Goal: Task Accomplishment & Management: Manage account settings

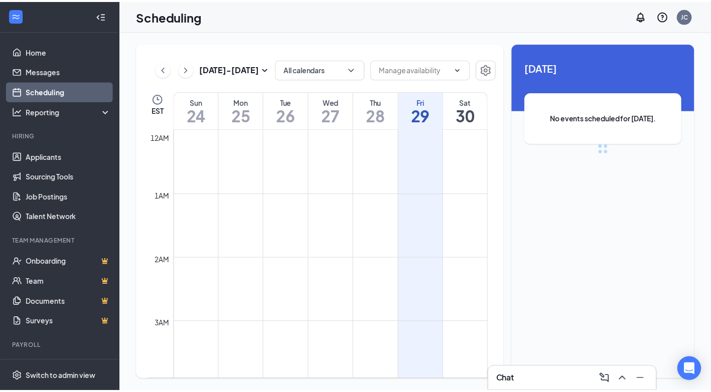
scroll to position [493, 0]
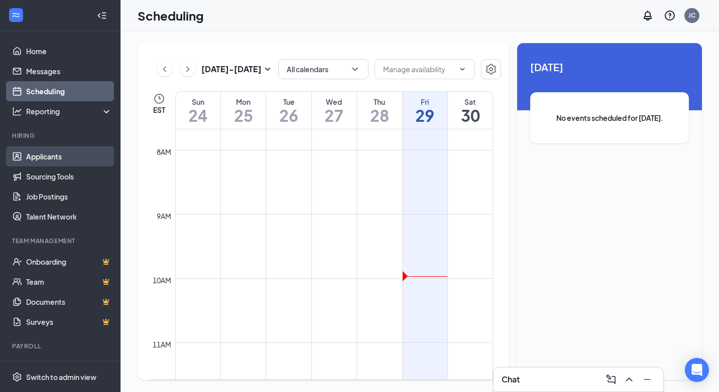
click at [69, 162] on link "Applicants" at bounding box center [69, 157] width 86 height 20
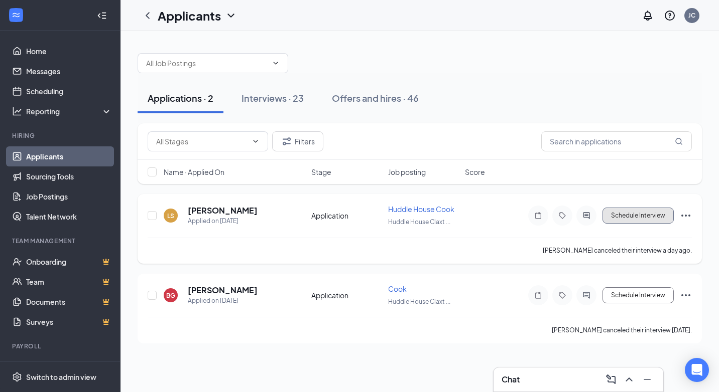
click at [630, 213] on button "Schedule Interview" at bounding box center [637, 216] width 71 height 16
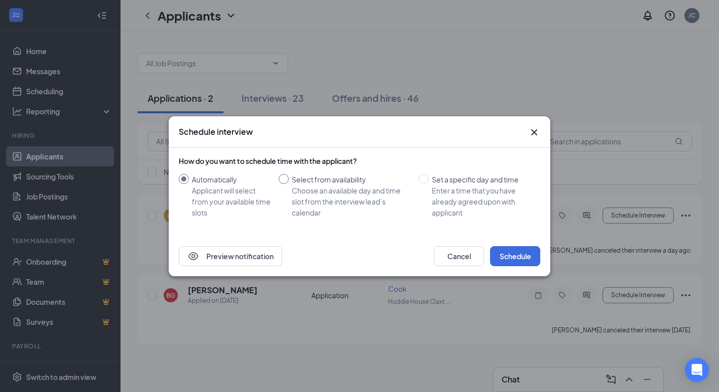
click at [323, 182] on div "Select from availability" at bounding box center [351, 179] width 119 height 11
click at [289, 182] on input "Select from availability Choose an available day and time slot from the intervi…" at bounding box center [284, 179] width 10 height 10
radio input "true"
radio input "false"
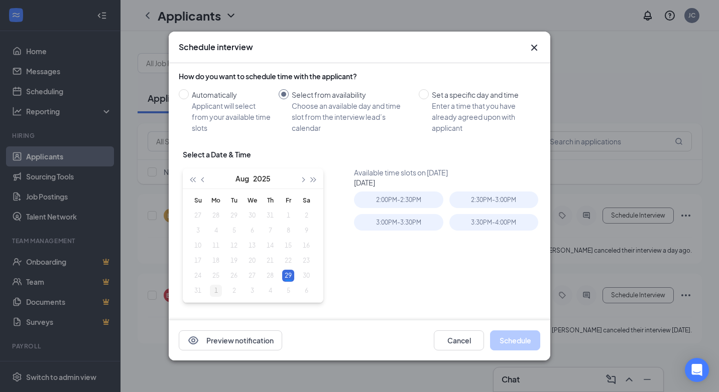
type input "[DATE]"
click at [218, 292] on div "1" at bounding box center [216, 291] width 12 height 12
click at [448, 290] on div "Available time slots on [DATE] [DATE] 2:00PM - 2:30PM 2:30PM - 3:00PM 3:00PM - …" at bounding box center [449, 243] width 190 height 151
click at [215, 213] on div "1" at bounding box center [216, 216] width 12 height 12
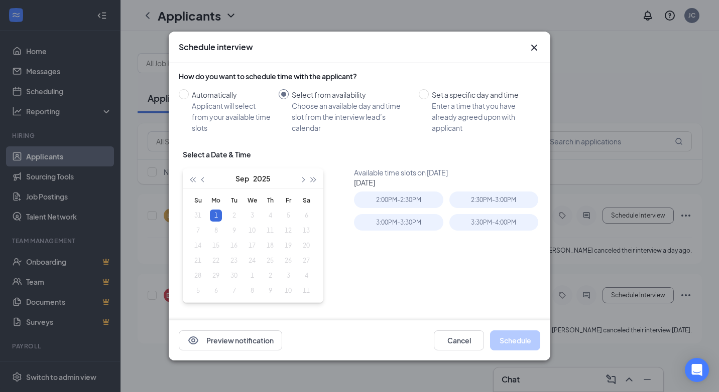
click at [215, 213] on div "1" at bounding box center [216, 216] width 12 height 12
click at [387, 265] on div "Available time slots on [DATE] [DATE] 2:00PM - 2:30PM 2:30PM - 3:00PM 3:00PM - …" at bounding box center [449, 243] width 190 height 151
click at [395, 203] on div "2:00PM - 2:30PM" at bounding box center [398, 200] width 89 height 17
click at [516, 333] on button "Schedule" at bounding box center [515, 341] width 50 height 20
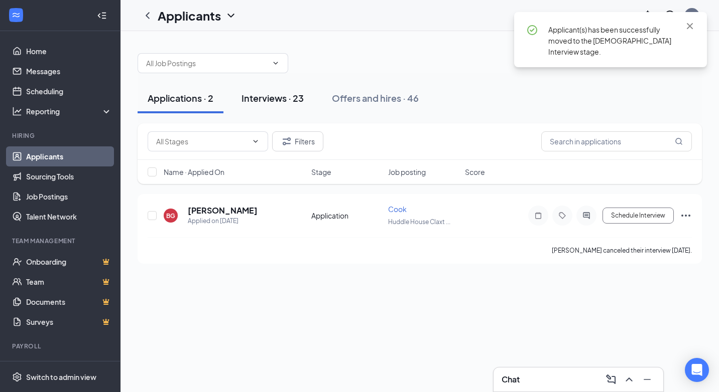
click at [269, 101] on div "Interviews · 23" at bounding box center [272, 98] width 62 height 13
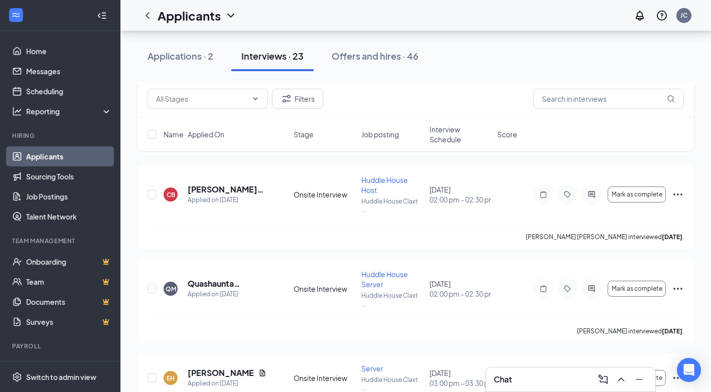
scroll to position [1546, 0]
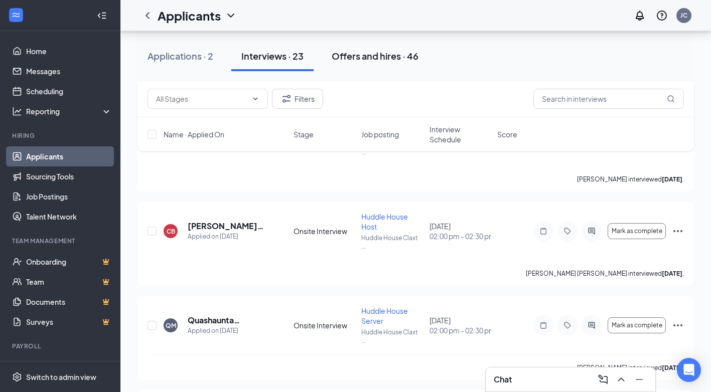
click at [359, 57] on div "Offers and hires · 46" at bounding box center [375, 56] width 87 height 13
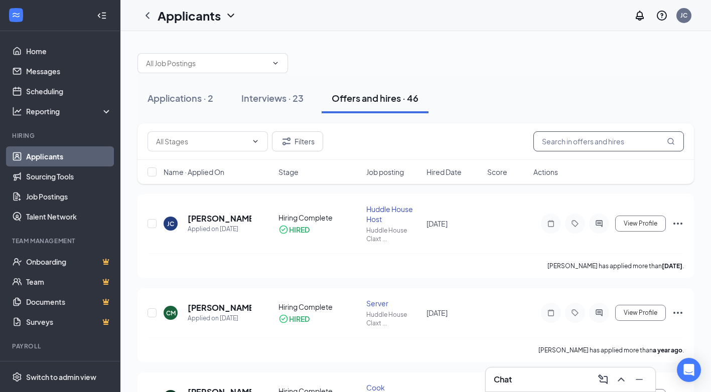
click at [611, 137] on input "text" at bounding box center [609, 141] width 151 height 20
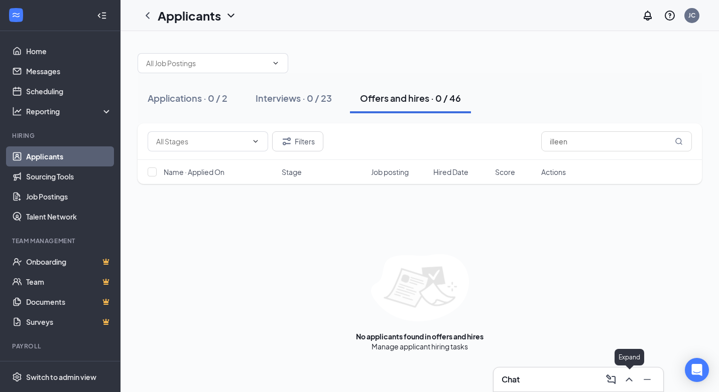
click at [628, 382] on icon "ChevronUp" at bounding box center [629, 380] width 12 height 12
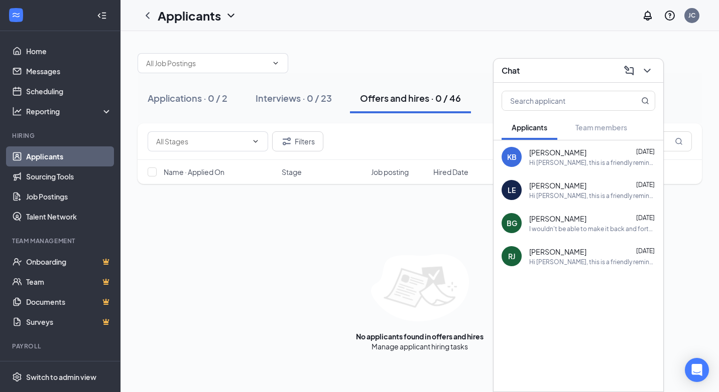
click at [569, 63] on div "Chat" at bounding box center [578, 71] width 154 height 16
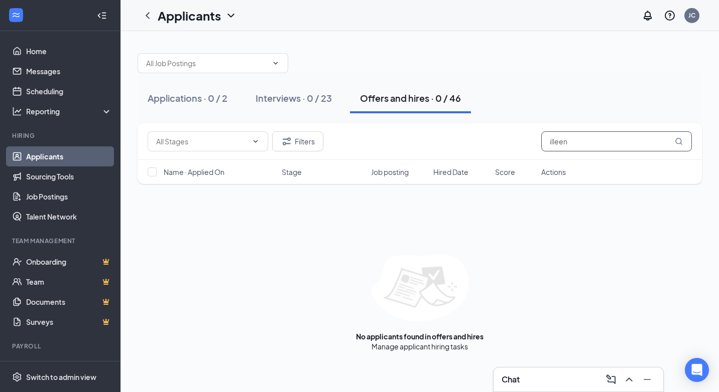
click at [573, 135] on input "illeen" at bounding box center [616, 141] width 151 height 20
type input "[PERSON_NAME]"
click at [304, 105] on button "Interviews · 0 / 23" at bounding box center [293, 98] width 96 height 30
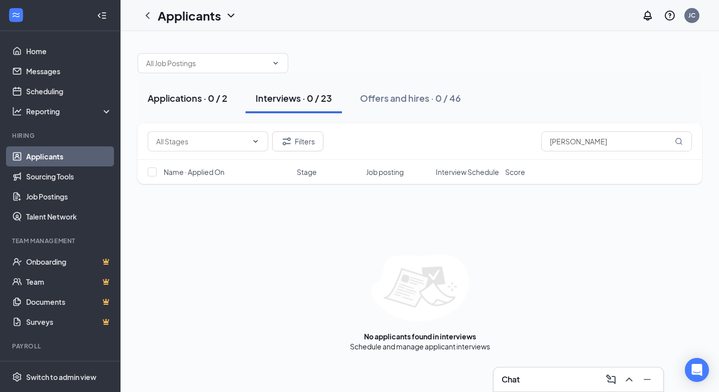
click at [192, 96] on div "Applications · 0 / 2" at bounding box center [188, 98] width 80 height 13
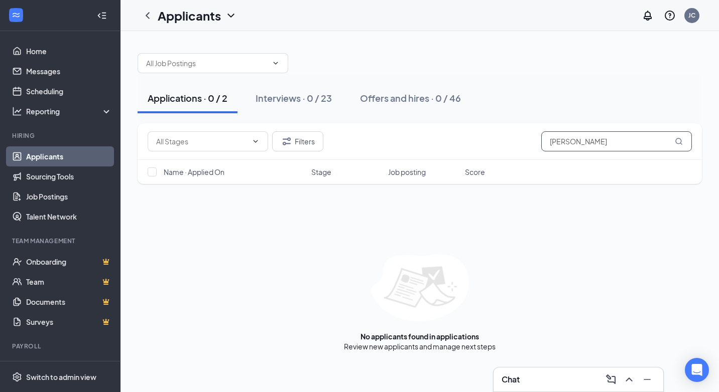
click at [633, 142] on input "[PERSON_NAME]" at bounding box center [616, 141] width 151 height 20
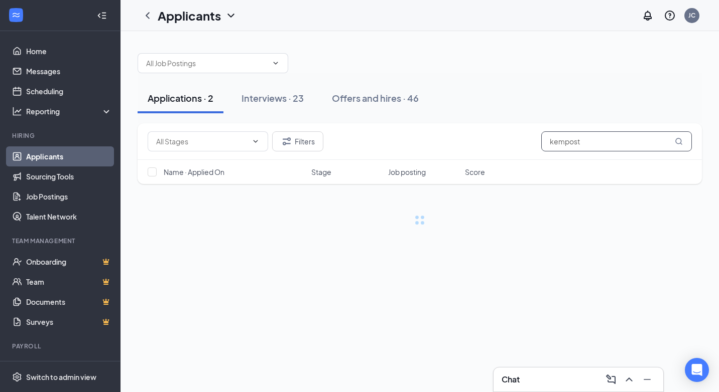
type input "kempost"
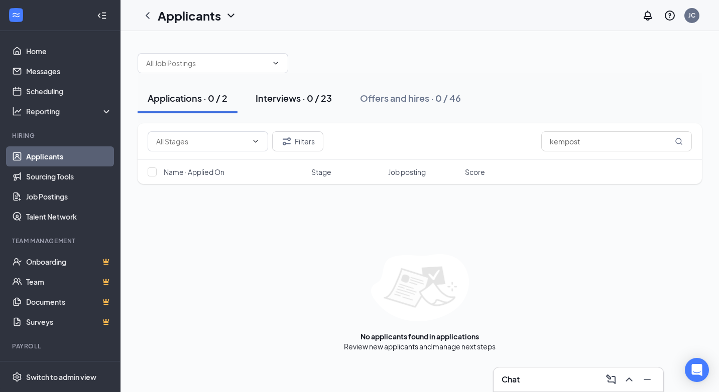
click at [290, 104] on button "Interviews · 0 / 23" at bounding box center [293, 98] width 96 height 30
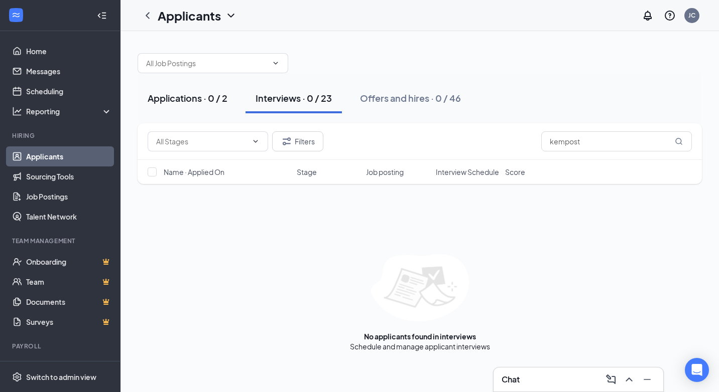
click at [180, 101] on div "Applications · 0 / 2" at bounding box center [188, 98] width 80 height 13
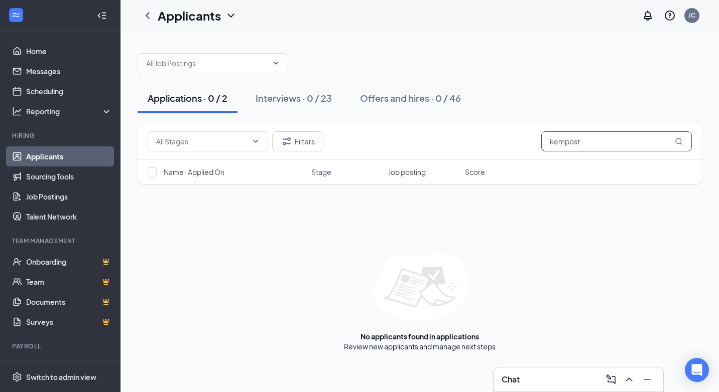
click at [600, 140] on input "kempost" at bounding box center [616, 141] width 151 height 20
type input "[PERSON_NAME]"
click at [461, 349] on link "Interviews" at bounding box center [451, 346] width 34 height 9
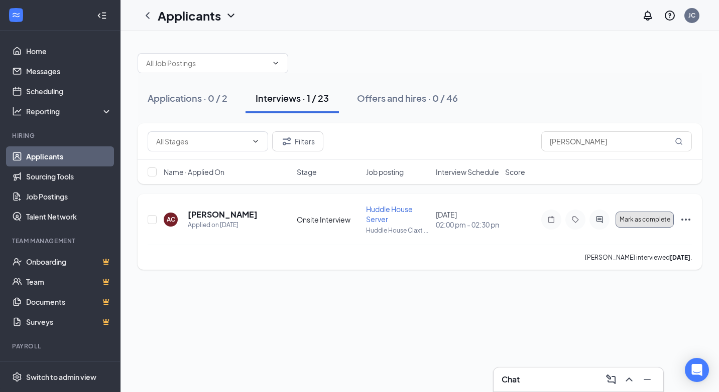
click at [654, 216] on span "Mark as complete" at bounding box center [644, 219] width 51 height 7
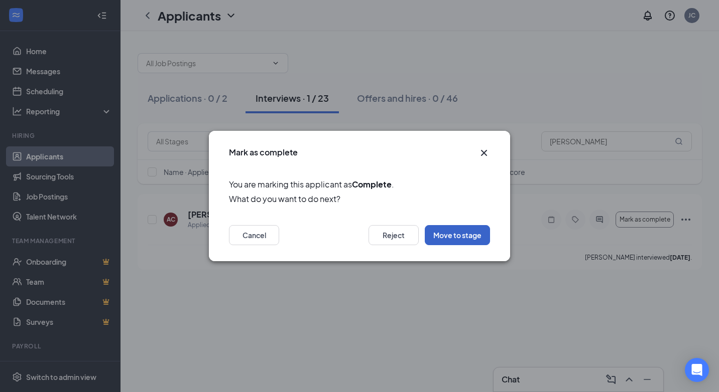
click at [436, 238] on button "Move to stage" at bounding box center [457, 235] width 65 height 20
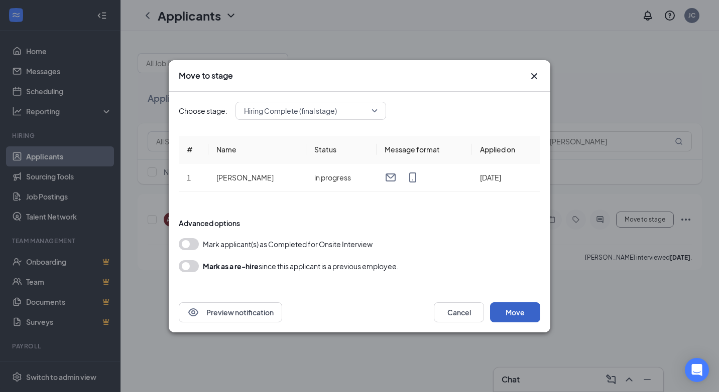
click at [524, 312] on button "Move" at bounding box center [515, 313] width 50 height 20
